Goal: Task Accomplishment & Management: Use online tool/utility

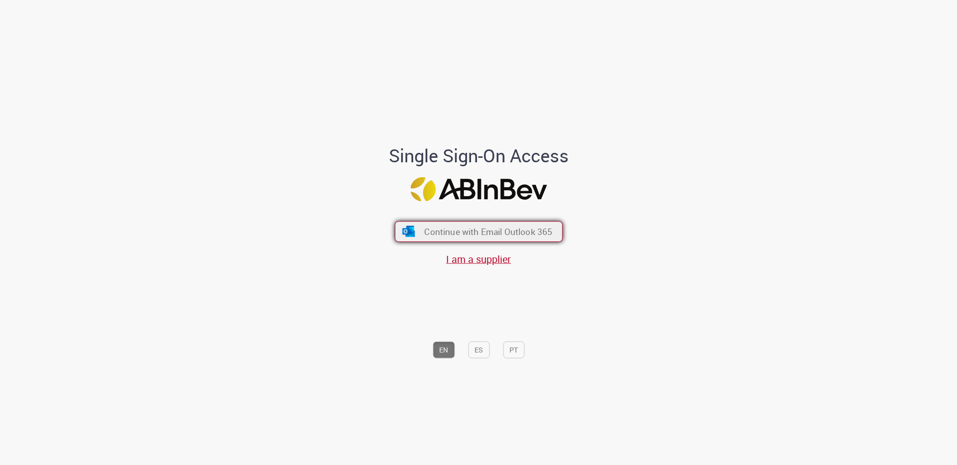
click at [506, 236] on span "Continue with Email Outlook 365" at bounding box center [488, 231] width 128 height 11
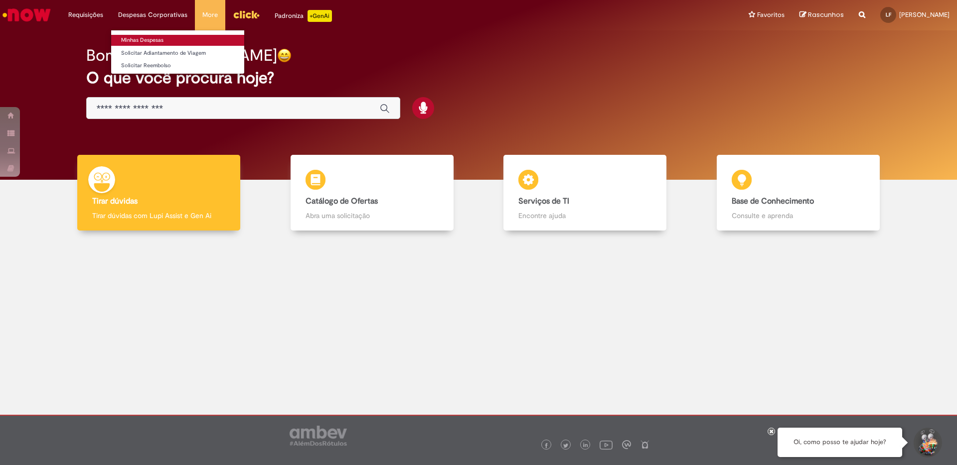
click at [155, 41] on link "Minhas Despesas" at bounding box center [177, 40] width 133 height 11
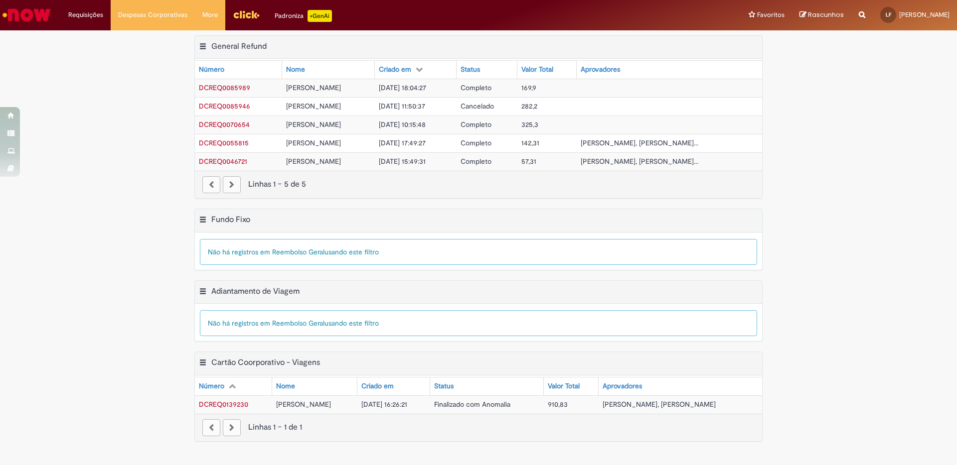
click at [204, 360] on button "Cartão Coorporativo - Viagens Menu de contexto" at bounding box center [203, 364] width 8 height 13
click at [182, 359] on div "Exportar como PDF Exportar como Excel Exportar como CSV Cartão Coorporativo - V…" at bounding box center [478, 402] width 957 height 100
click at [131, 239] on div "Exportar como PDF Exportar como Excel Exportar como CSV Fundo Fixo Tabela - Pág…" at bounding box center [478, 245] width 957 height 72
